Goal: Book appointment/travel/reservation

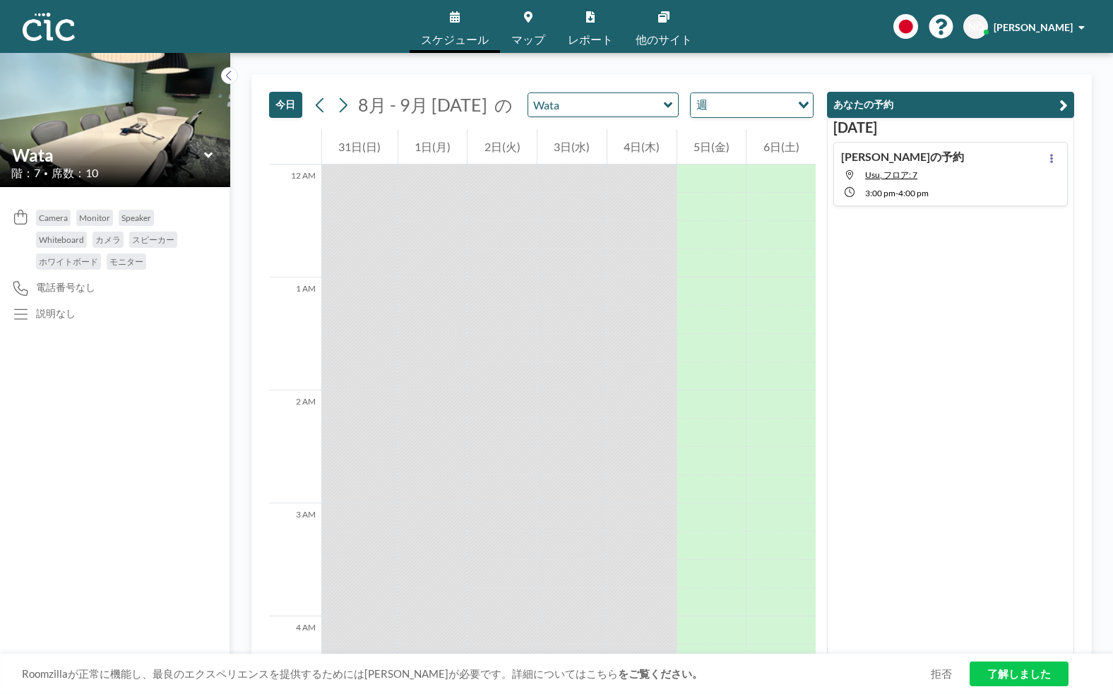
scroll to position [1638, 0]
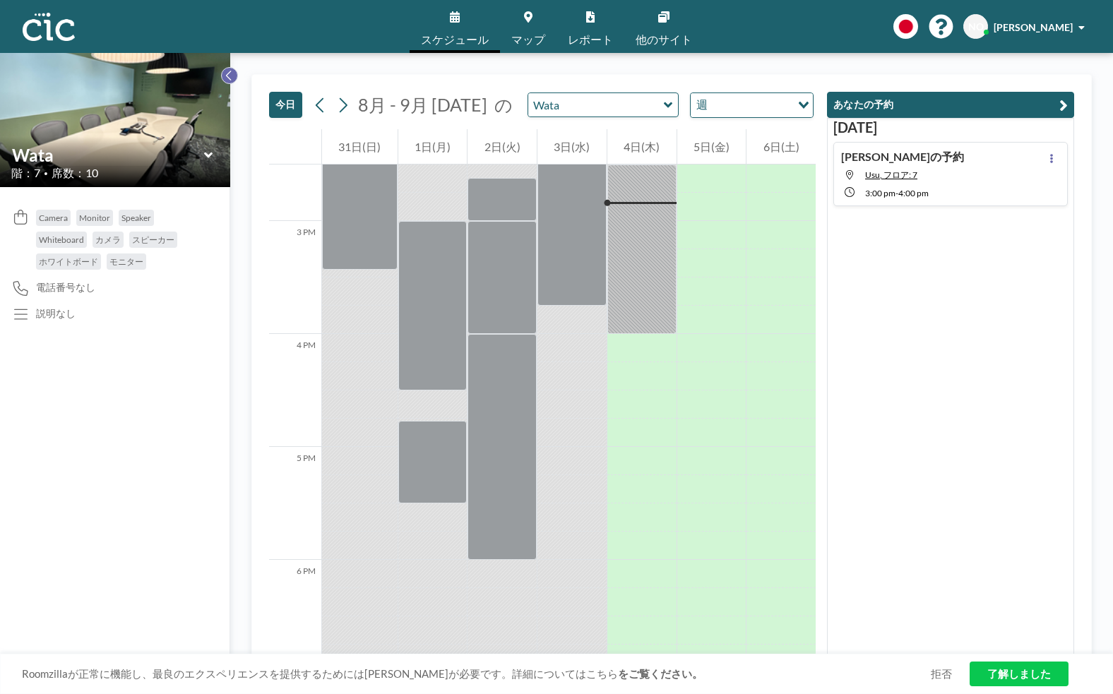
click at [227, 76] on icon at bounding box center [228, 76] width 5 height 10
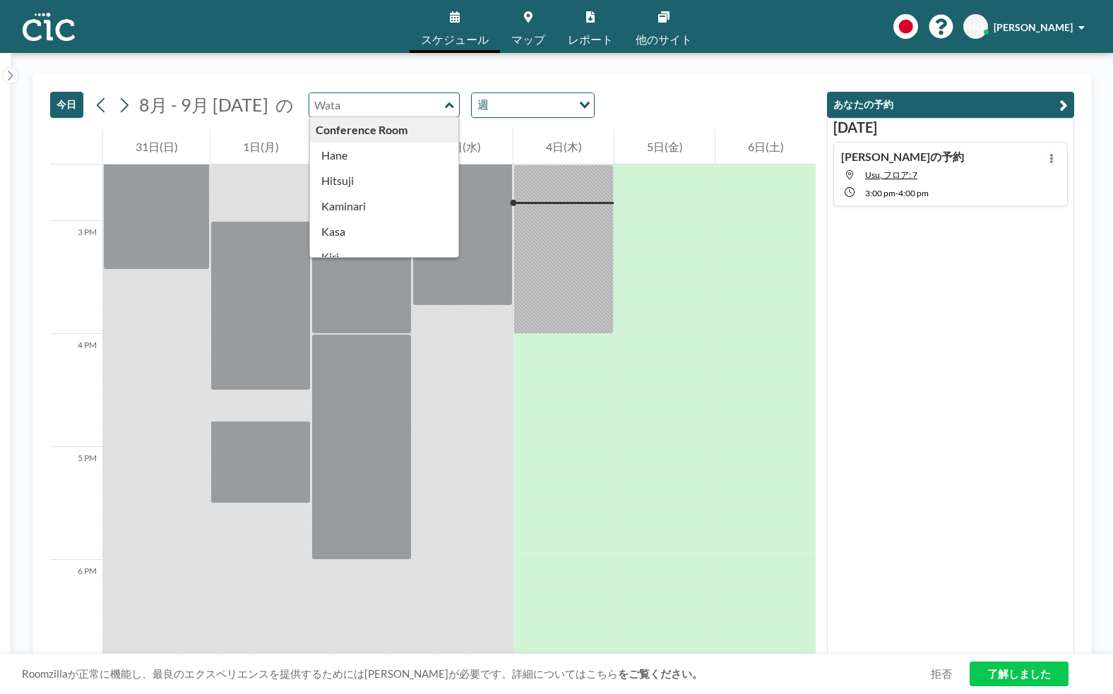
click at [366, 107] on input "text" at bounding box center [377, 104] width 136 height 23
type input "Hane"
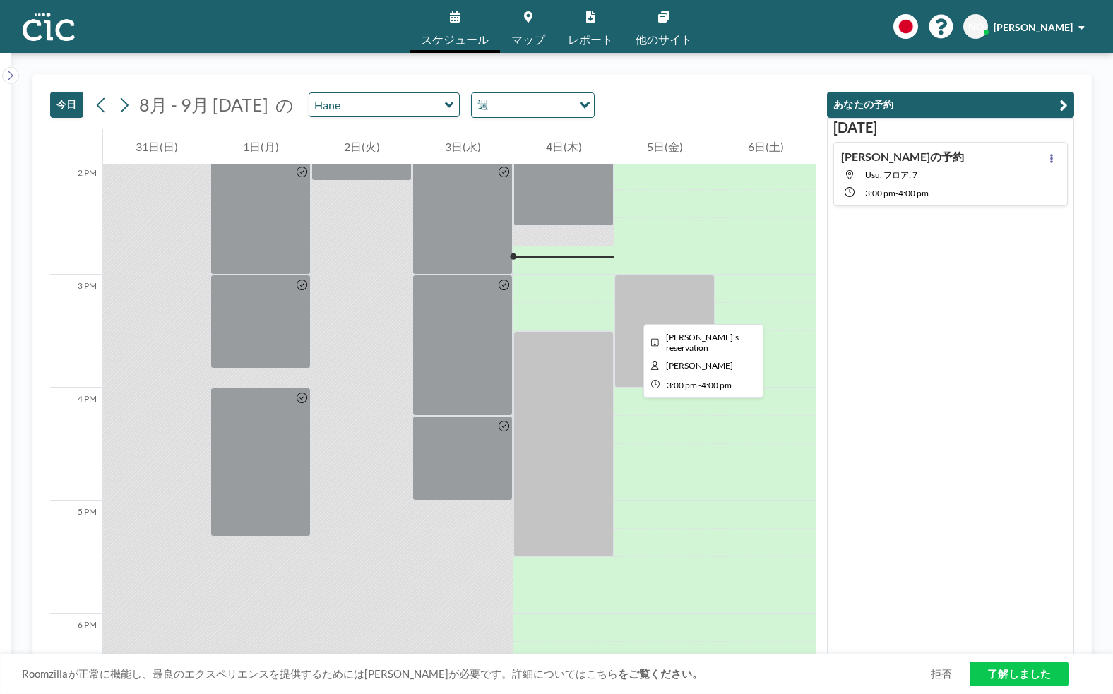
scroll to position [1581, 0]
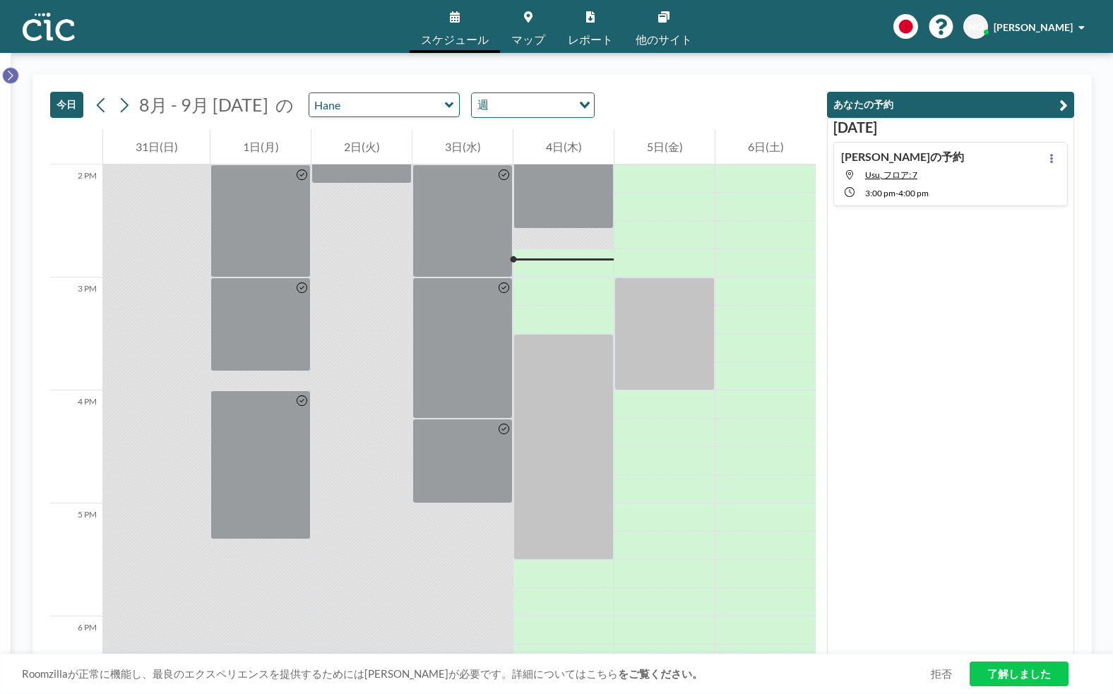
click at [13, 75] on icon at bounding box center [10, 75] width 9 height 14
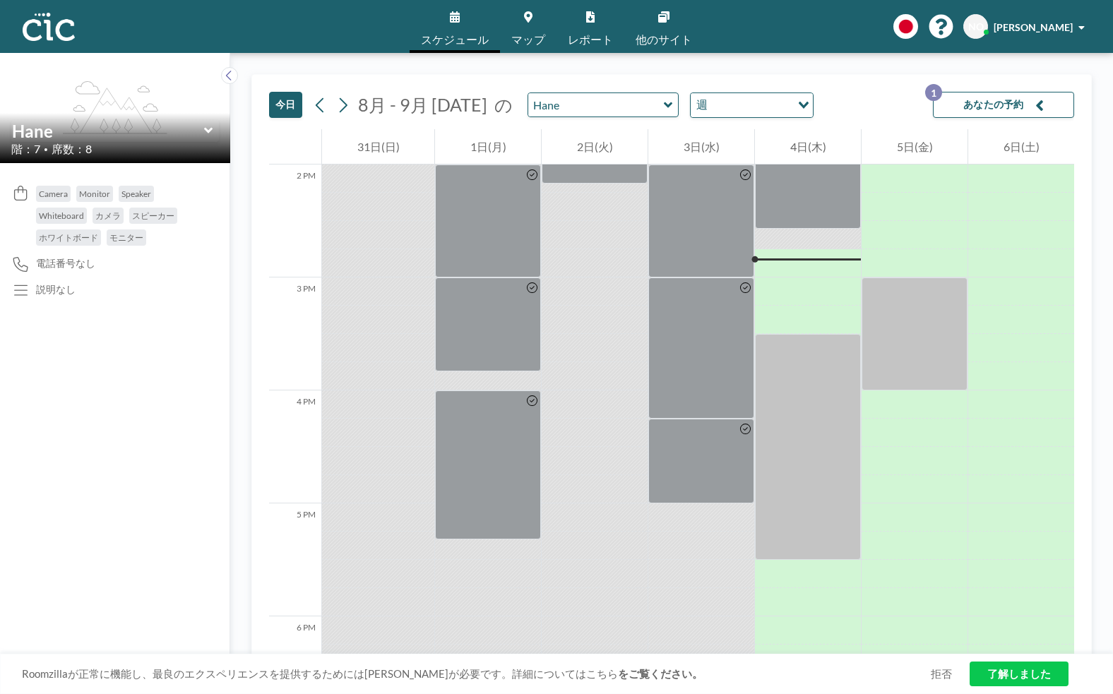
click at [512, 28] on link "マップ" at bounding box center [528, 26] width 56 height 53
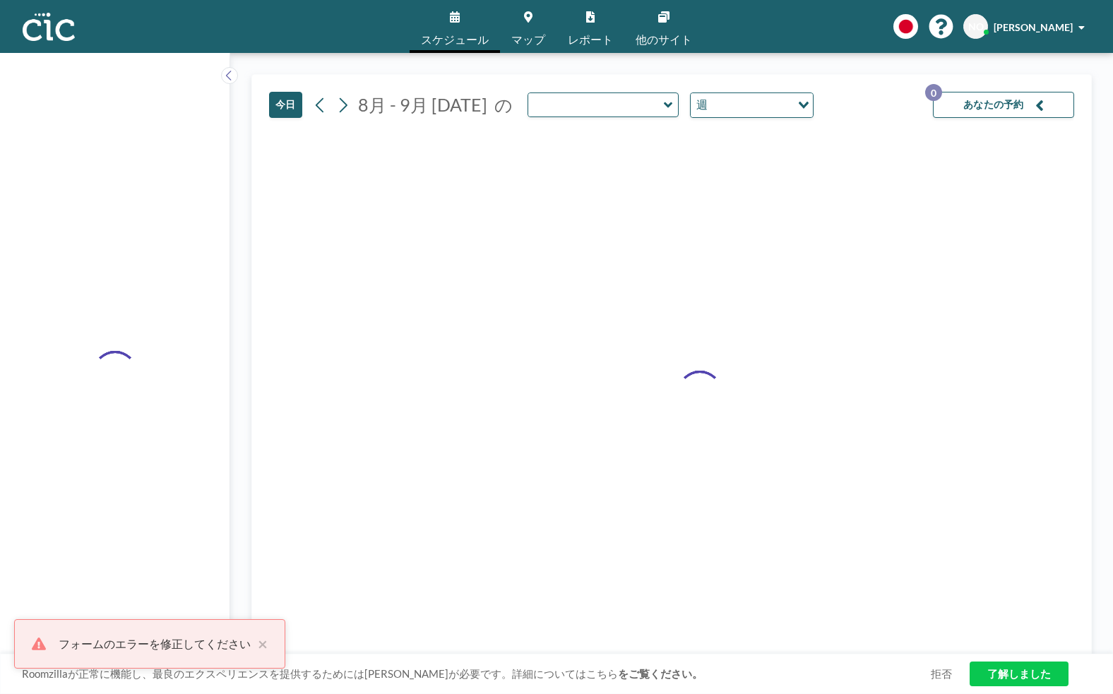
type input "Hane"
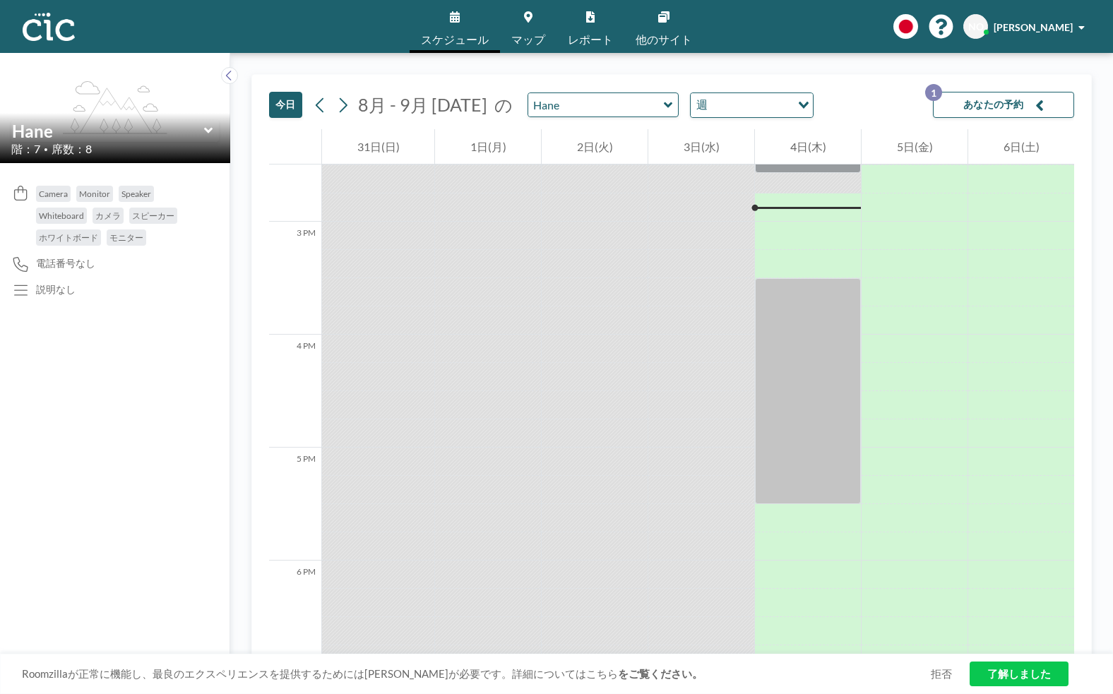
scroll to position [1638, 0]
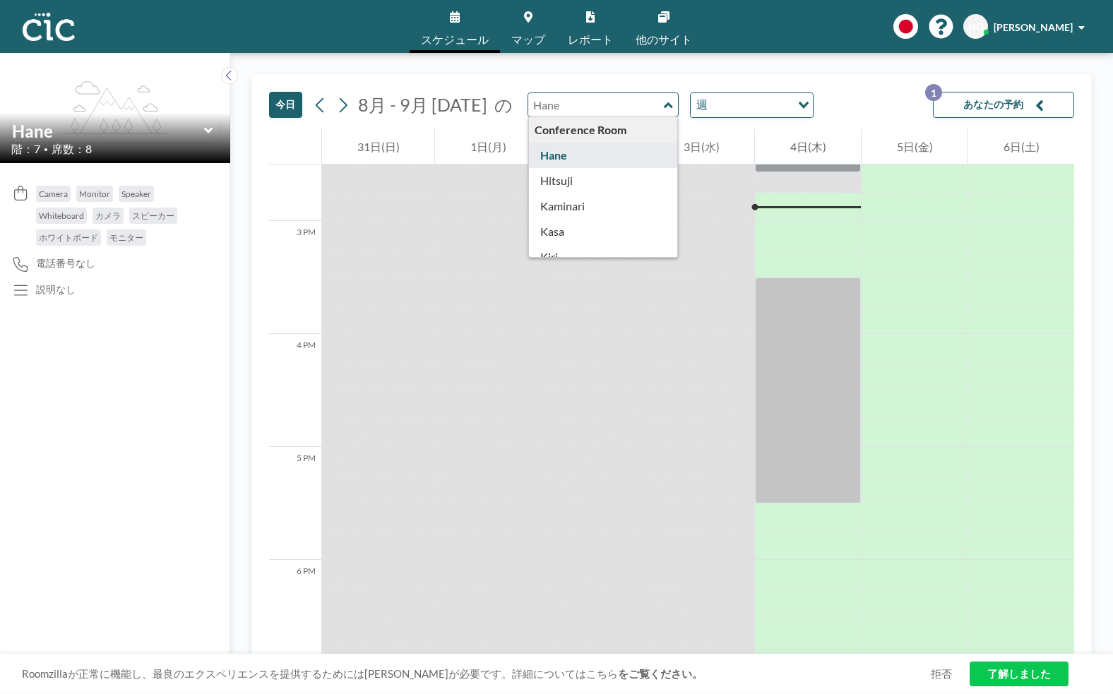
click at [564, 114] on input "text" at bounding box center [596, 104] width 136 height 23
type input "[PERSON_NAME]"
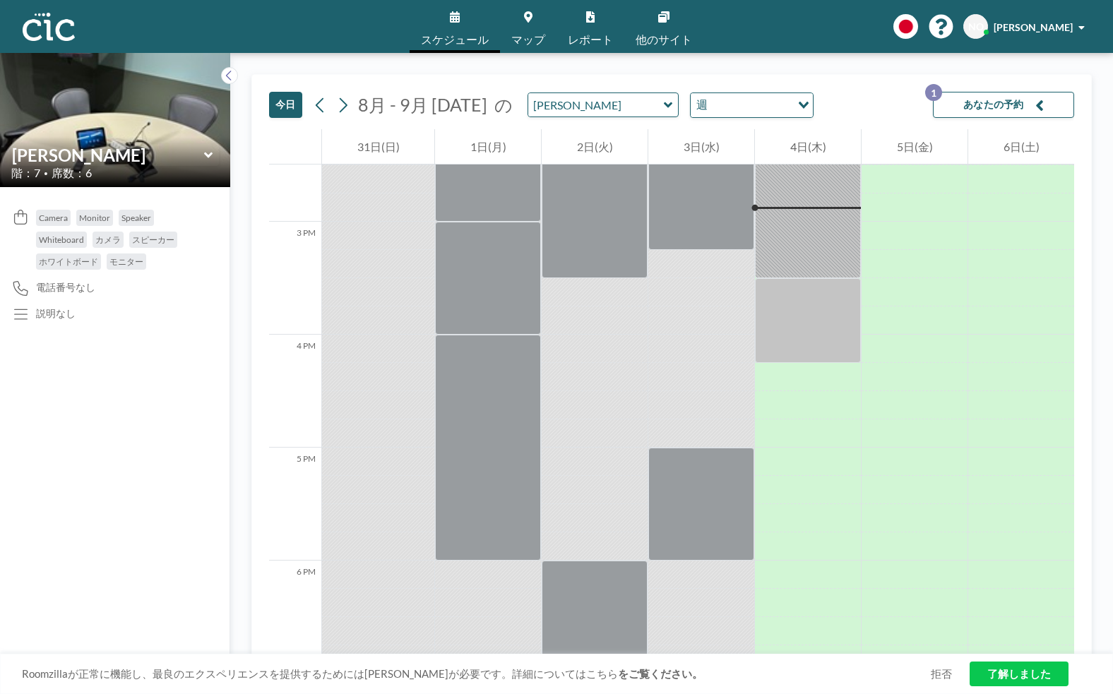
scroll to position [1638, 0]
click at [583, 98] on input "text" at bounding box center [596, 104] width 136 height 23
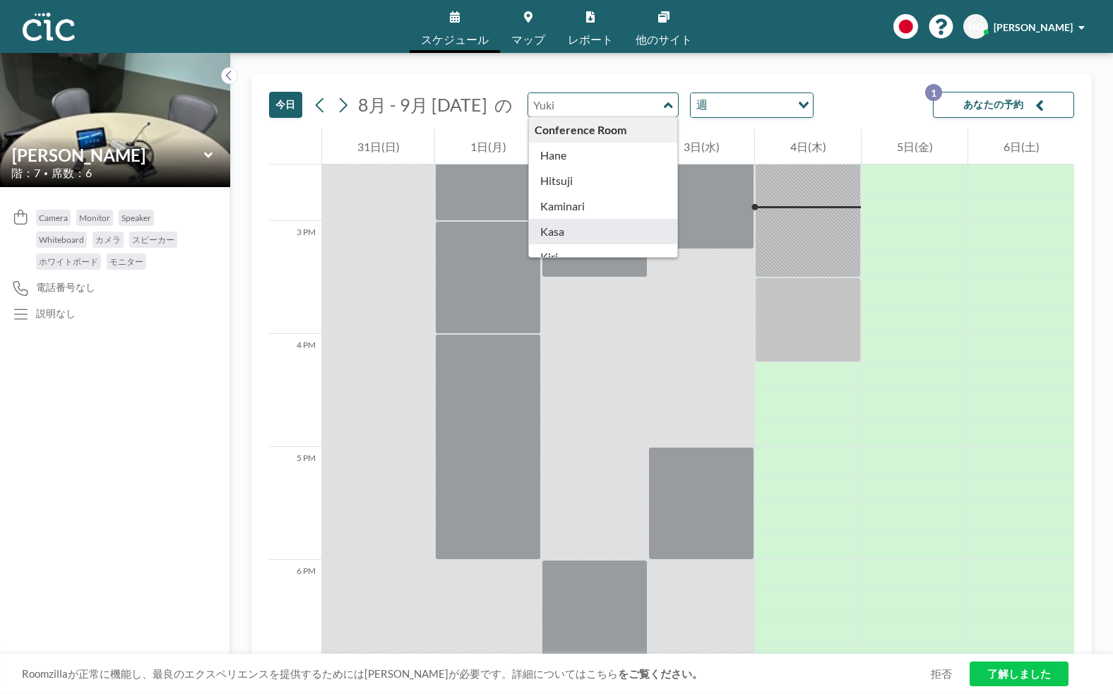
scroll to position [775, 0]
type input "Wata"
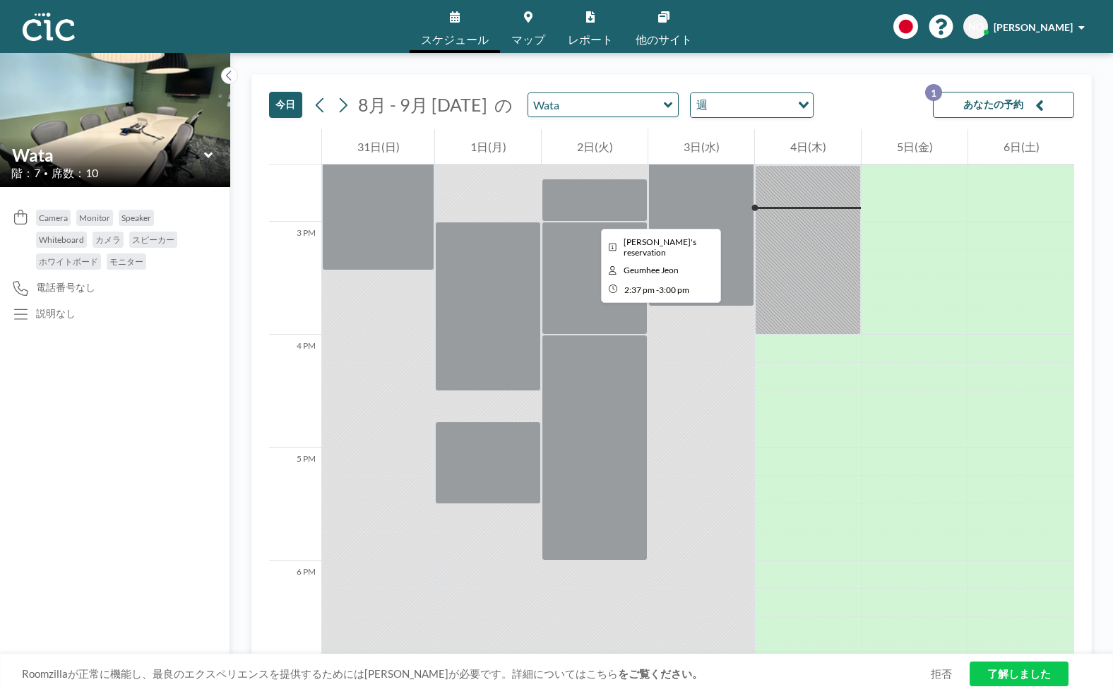
scroll to position [1638, 0]
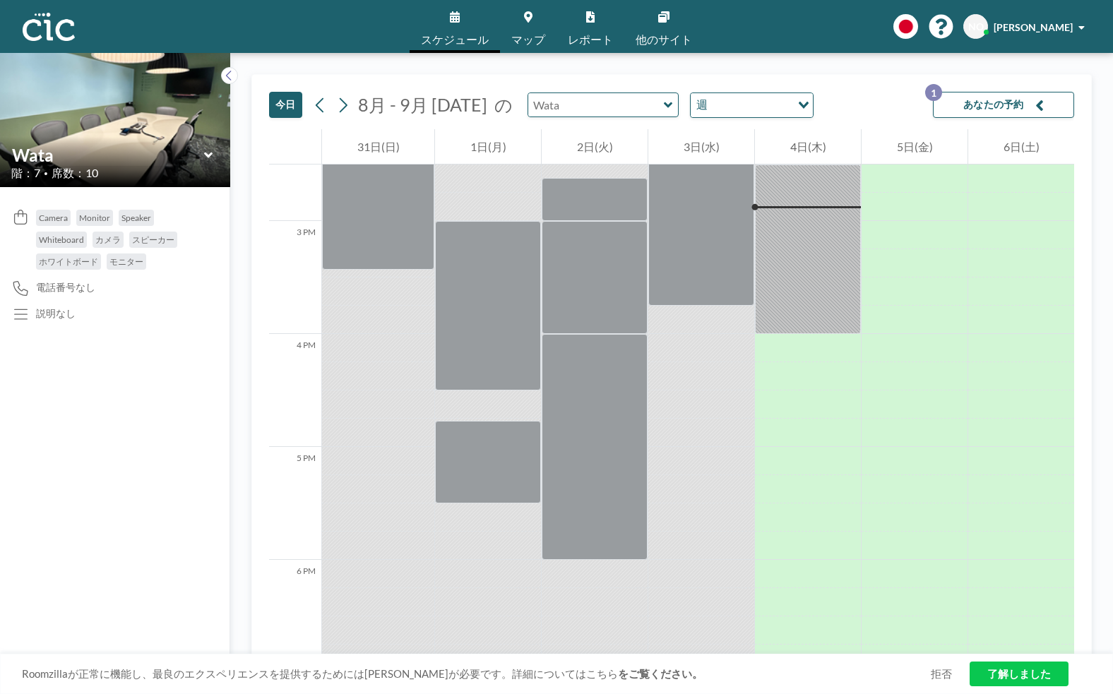
click at [528, 109] on input "text" at bounding box center [596, 104] width 136 height 23
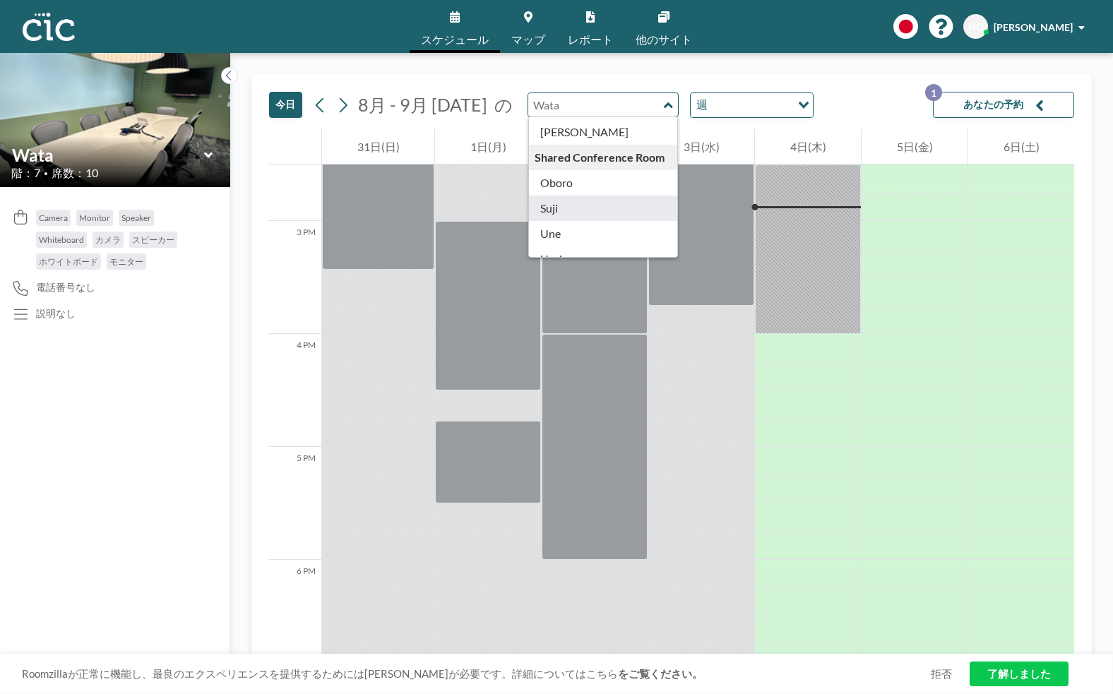
scroll to position [775, 0]
type input "Usu"
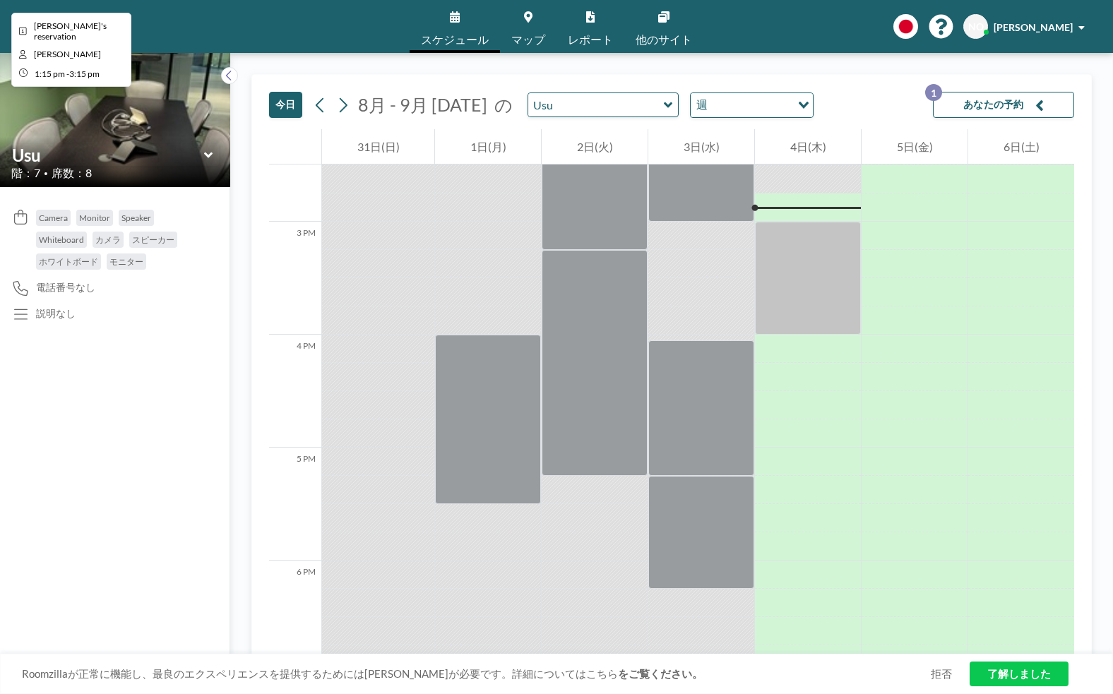
scroll to position [1638, 0]
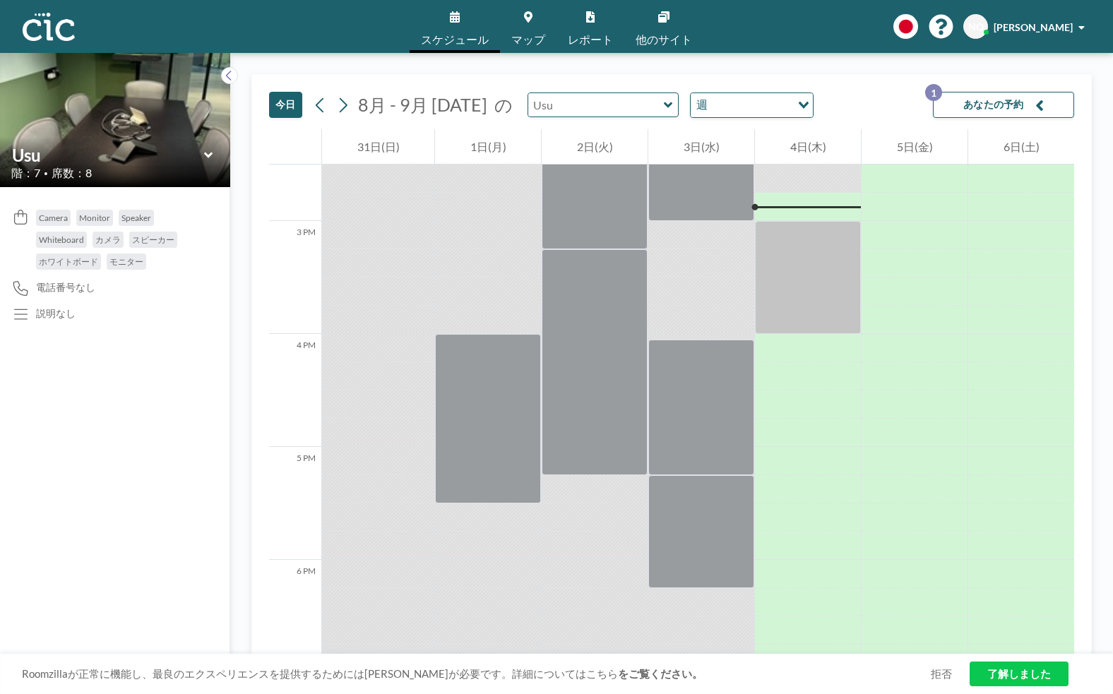
click at [570, 102] on input "text" at bounding box center [596, 104] width 136 height 23
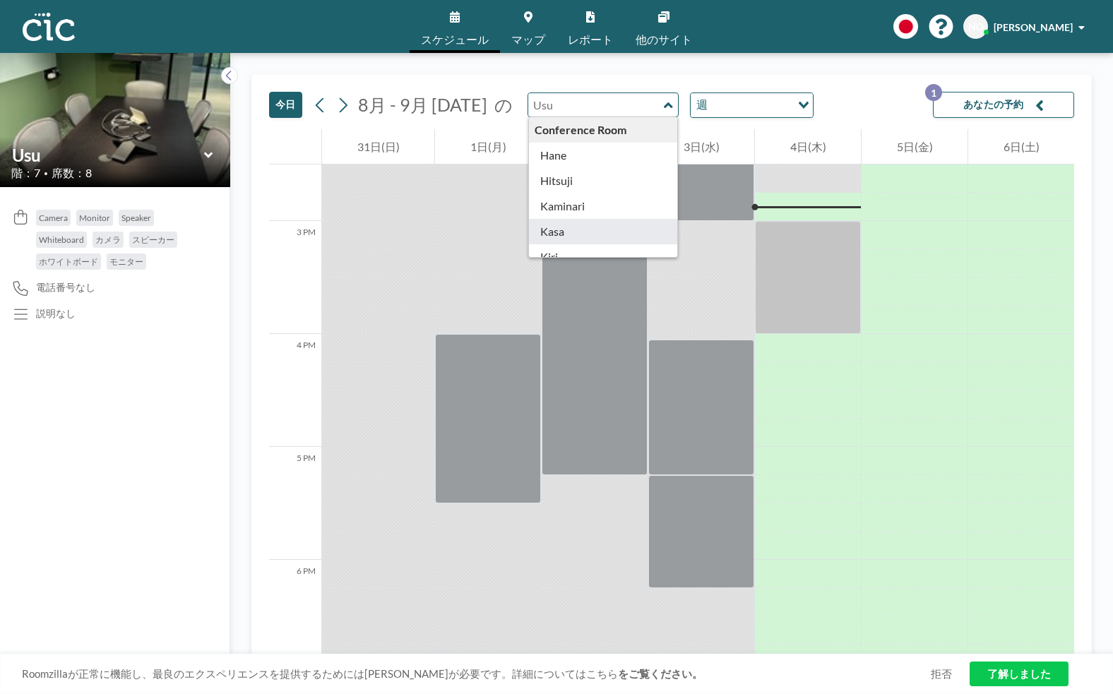
scroll to position [775, 0]
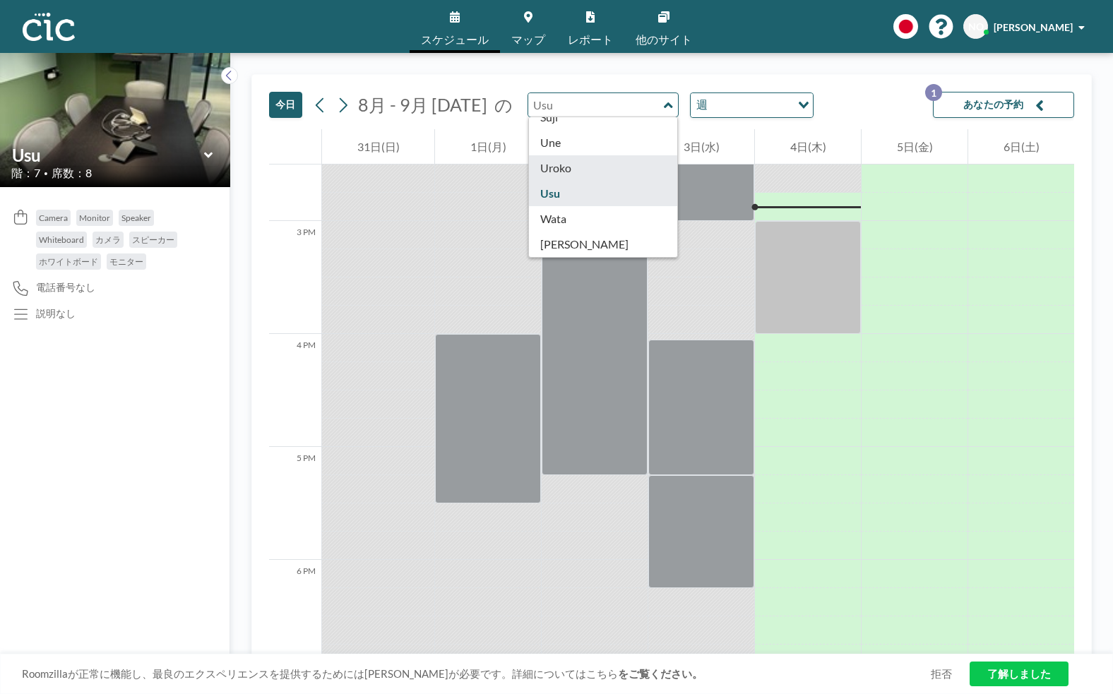
type input "Uroko"
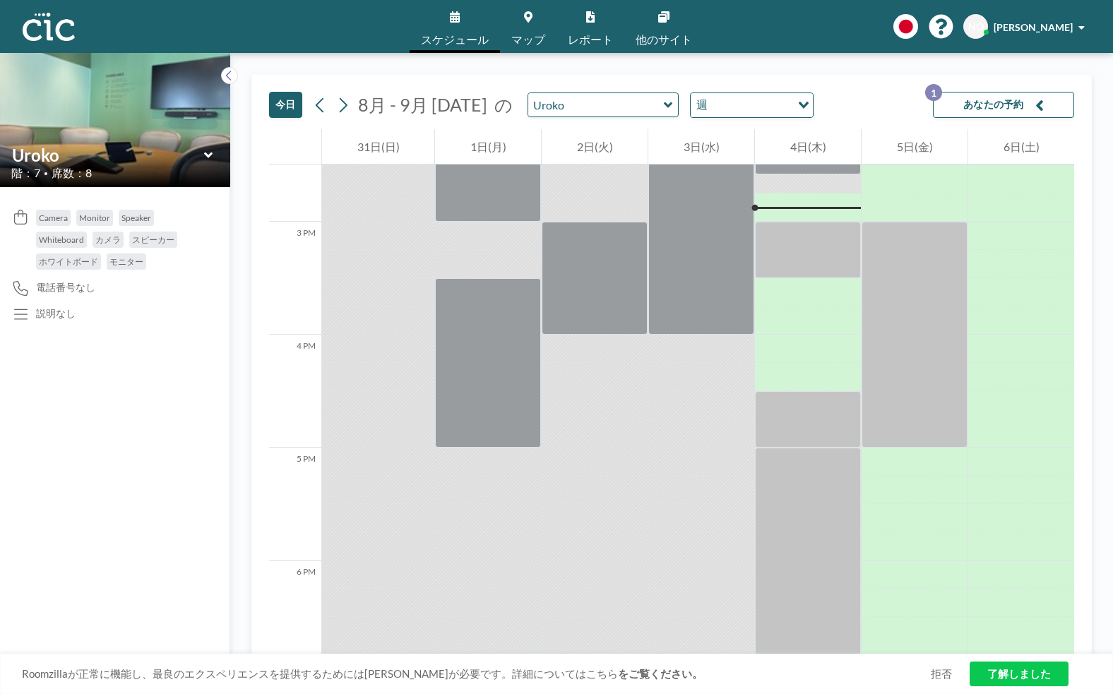
scroll to position [1638, 0]
click at [594, 112] on input "text" at bounding box center [596, 104] width 136 height 23
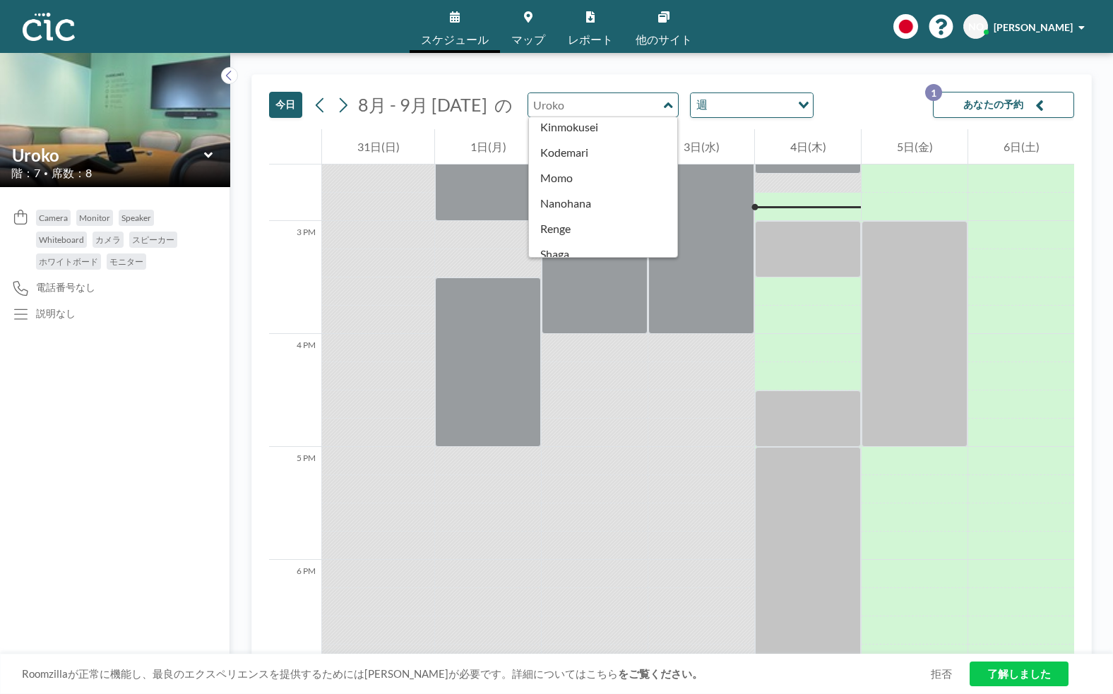
scroll to position [775, 0]
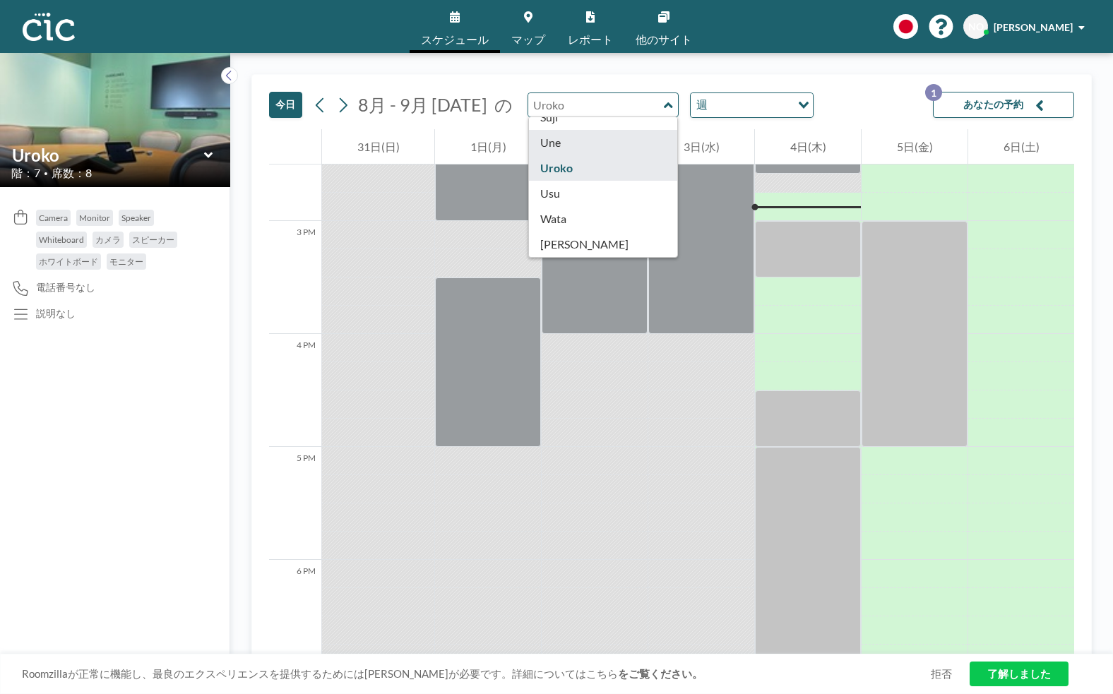
type input "Une"
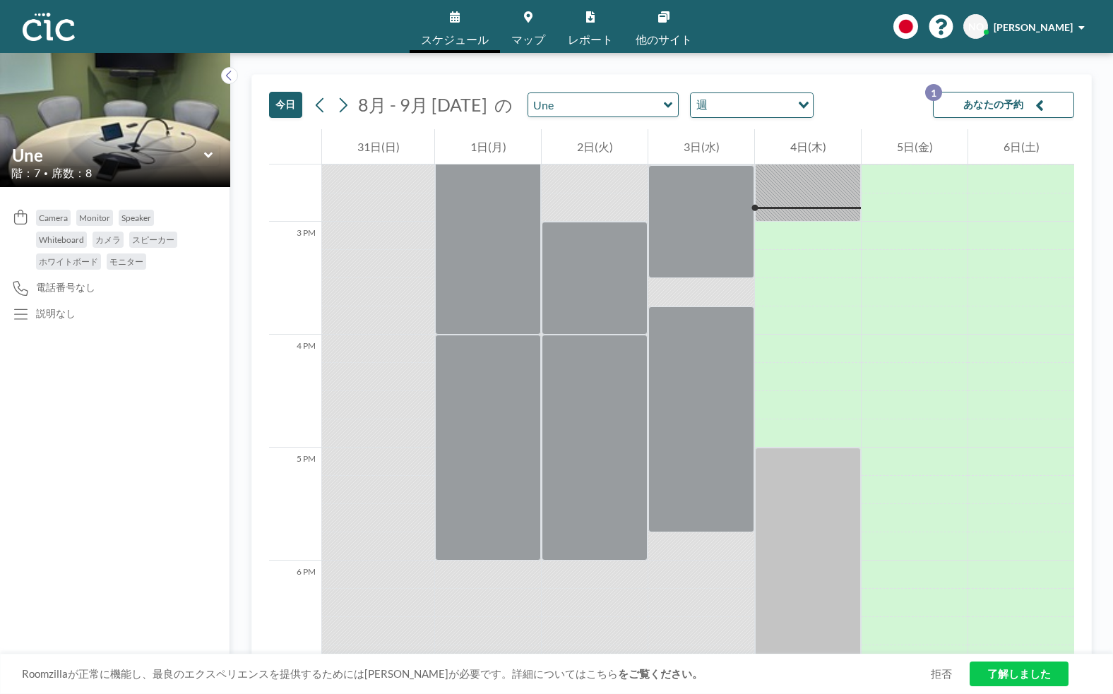
scroll to position [1638, 0]
click at [794, 235] on div at bounding box center [808, 235] width 106 height 28
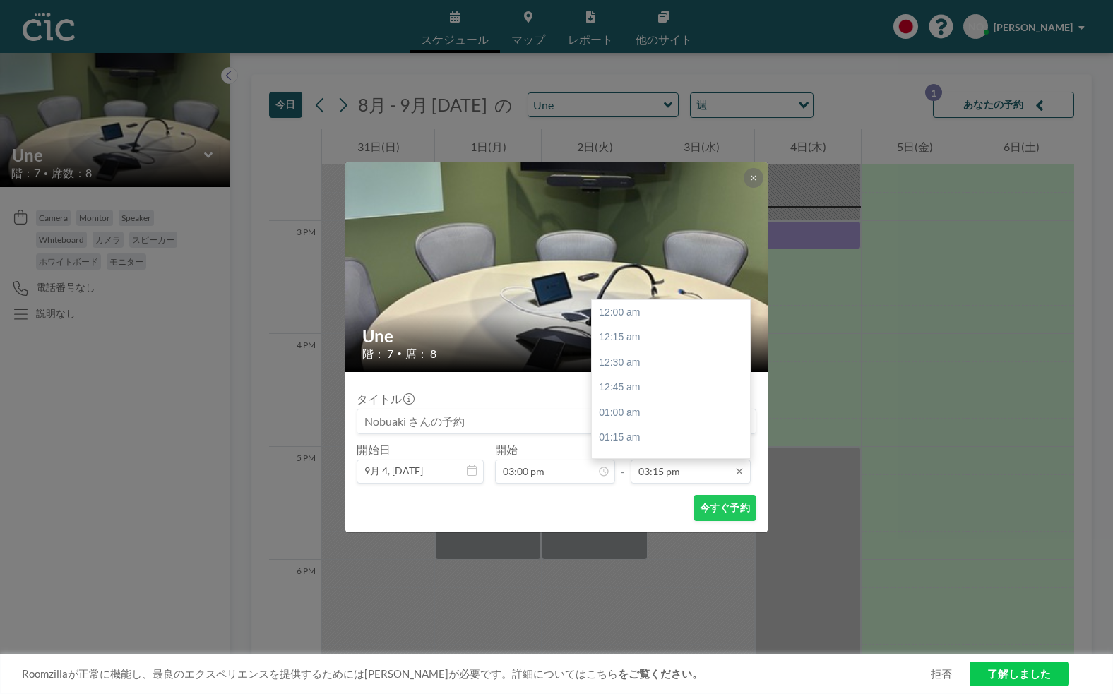
click at [677, 479] on input "03:15 pm" at bounding box center [690, 472] width 120 height 24
click at [640, 410] on div "05:00 pm" at bounding box center [671, 406] width 158 height 25
type input "05:00 pm"
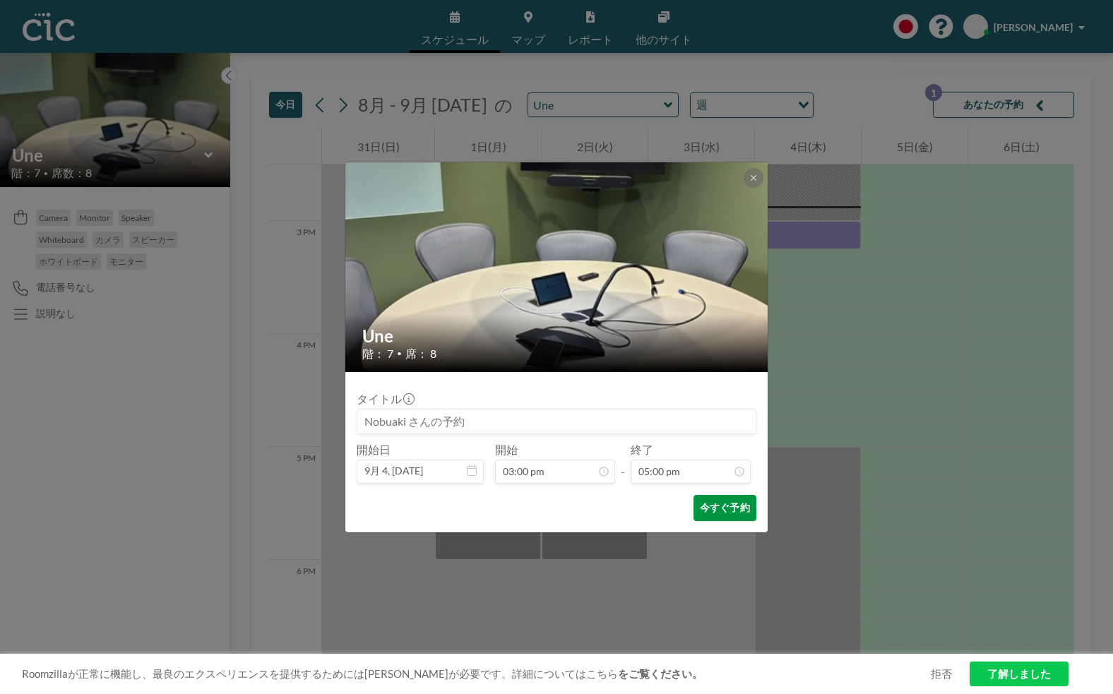
scroll to position [1709, 0]
click at [711, 507] on button "今すぐ予約" at bounding box center [724, 508] width 63 height 26
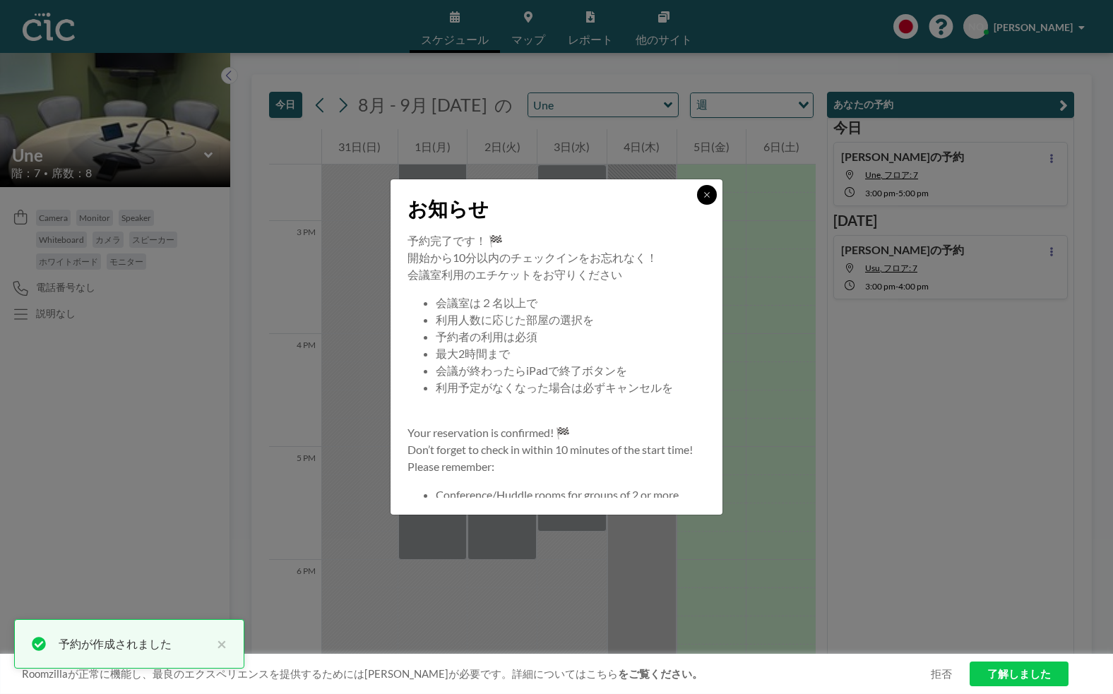
click at [702, 194] on icon at bounding box center [706, 195] width 8 height 8
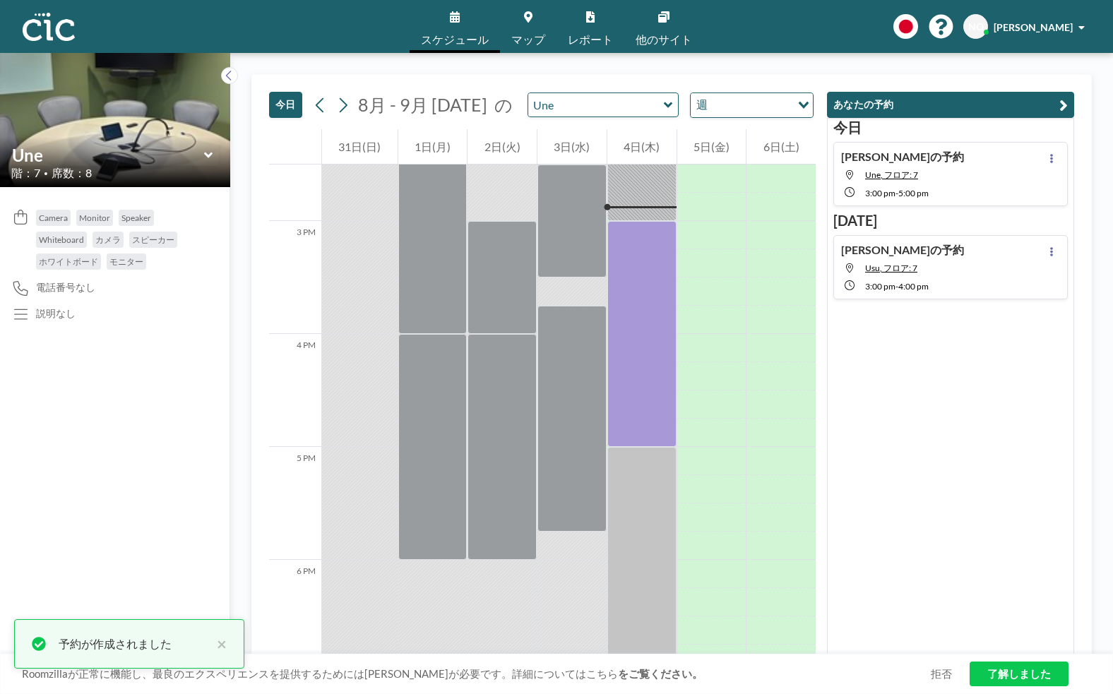
click at [981, 255] on div "[PERSON_NAME]の予約 Usu, フロア: 7 3:00 PM - 4:00 PM" at bounding box center [950, 267] width 234 height 64
type input "Usu"
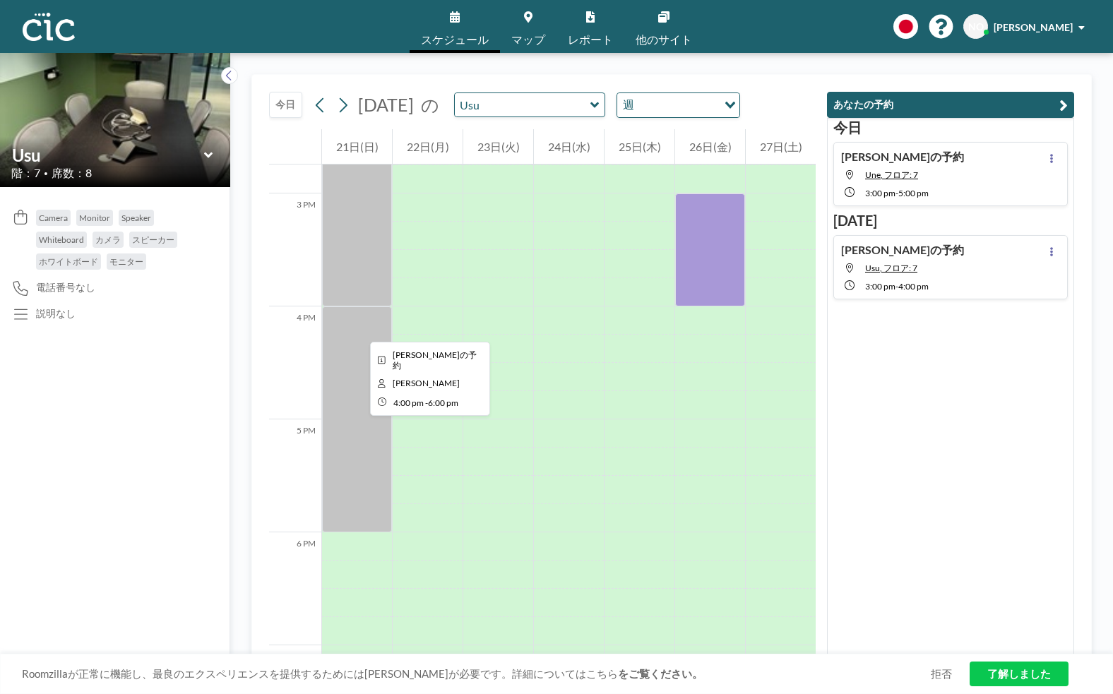
scroll to position [1666, 0]
click at [525, 27] on link "マップ" at bounding box center [528, 26] width 56 height 53
